Goal: Transaction & Acquisition: Download file/media

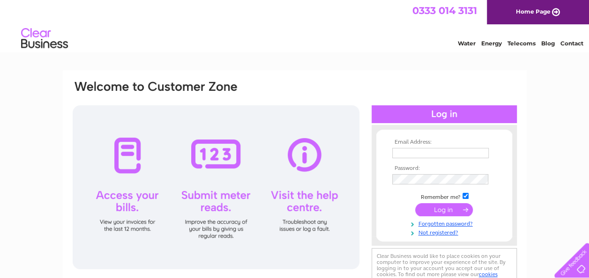
type input "MGarcia@thefolantrust.org"
click at [446, 209] on input "submit" at bounding box center [444, 209] width 58 height 13
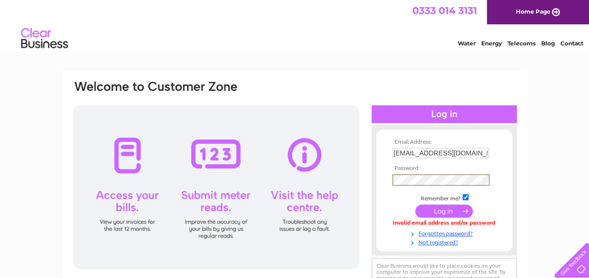
click at [415, 205] on input "submit" at bounding box center [444, 211] width 58 height 13
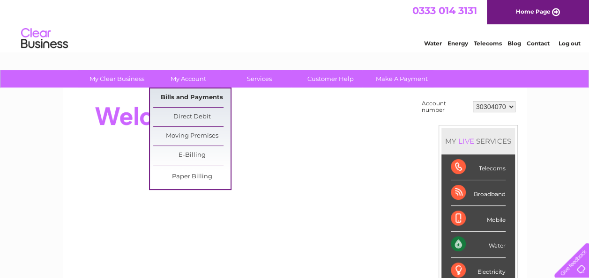
click at [189, 98] on link "Bills and Payments" at bounding box center [191, 98] width 77 height 19
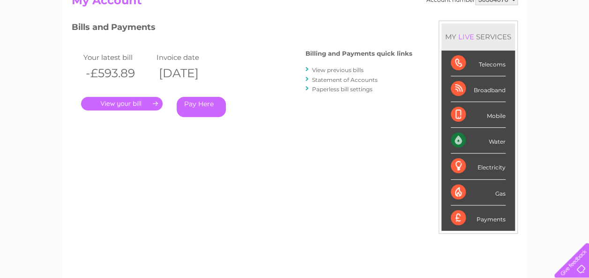
scroll to position [113, 0]
click at [157, 104] on link "." at bounding box center [122, 104] width 82 height 14
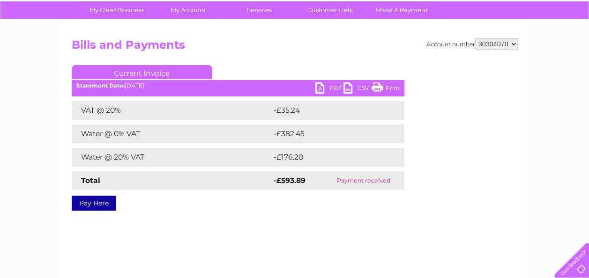
scroll to position [69, 0]
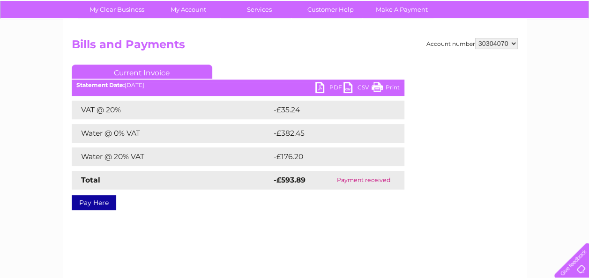
click at [347, 87] on link "CSV" at bounding box center [357, 89] width 28 height 14
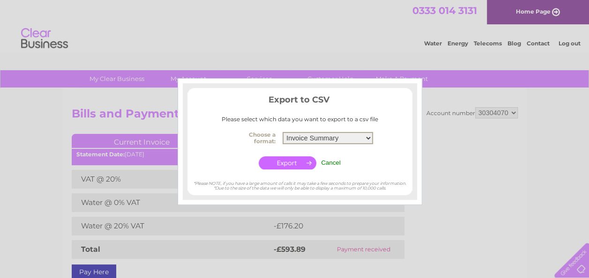
click at [368, 137] on select "Invoice Summary Service Charge Summary" at bounding box center [327, 138] width 90 height 12
click at [282, 132] on select "Invoice Summary Service Charge Summary" at bounding box center [327, 138] width 90 height 12
click at [305, 162] on input "button" at bounding box center [288, 162] width 58 height 13
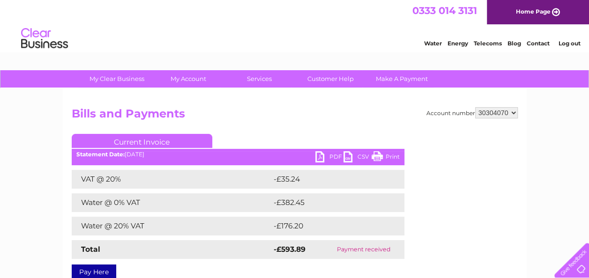
click at [319, 157] on link "PDF" at bounding box center [329, 158] width 28 height 14
click at [512, 111] on select "30304070" at bounding box center [496, 112] width 43 height 11
